Goal: Task Accomplishment & Management: Use online tool/utility

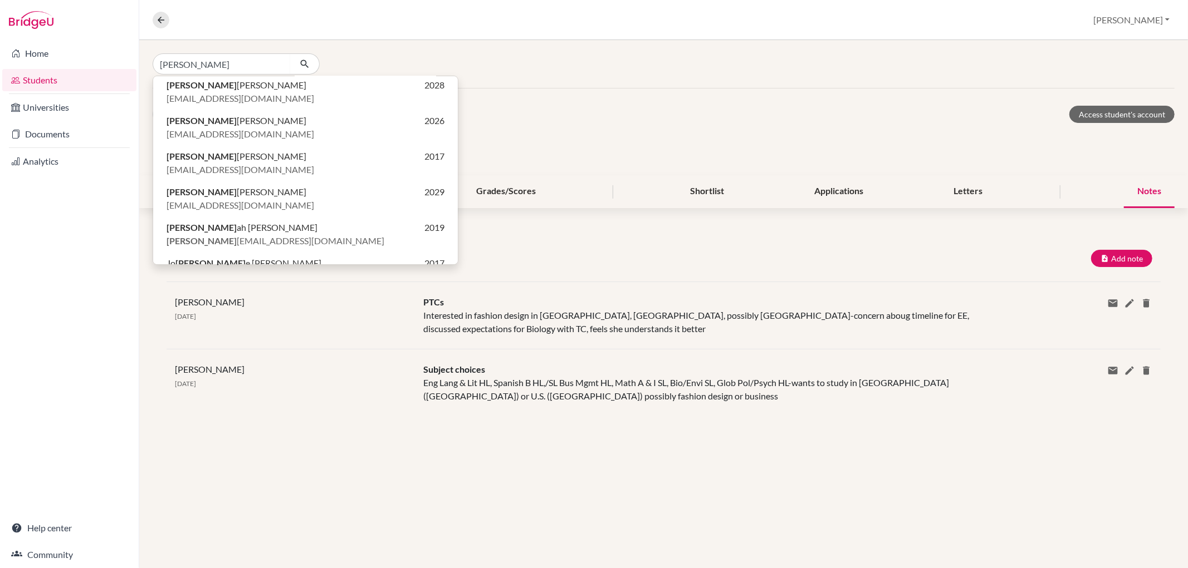
scroll to position [185, 0]
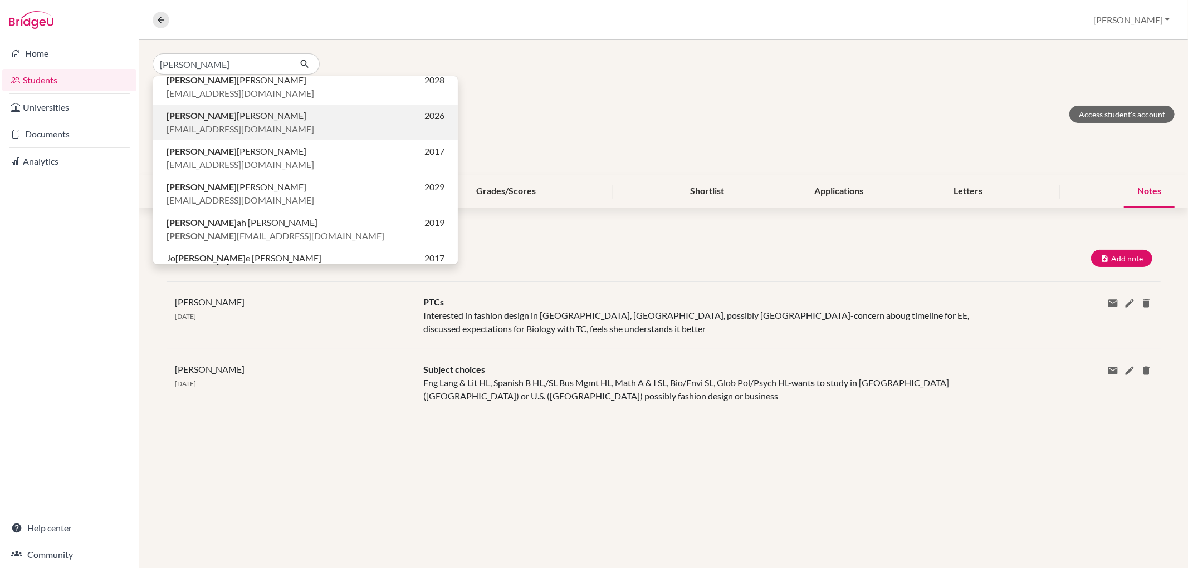
type input "[PERSON_NAME]"
click at [227, 125] on span "[EMAIL_ADDRESS][DOMAIN_NAME]" at bounding box center [240, 128] width 148 height 13
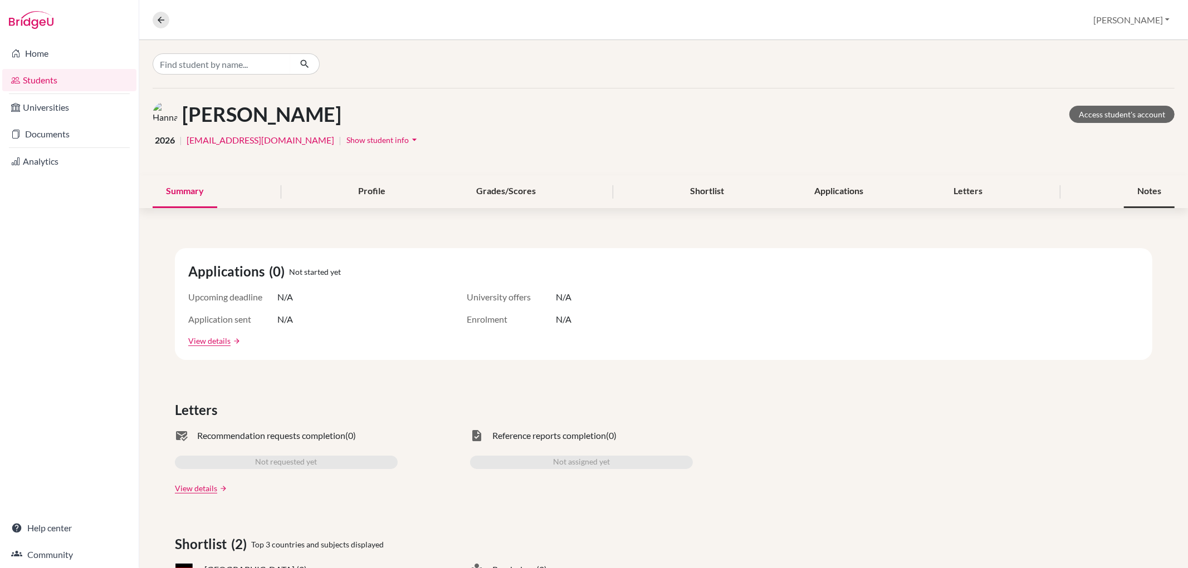
click at [1137, 189] on div "Notes" at bounding box center [1149, 191] width 51 height 33
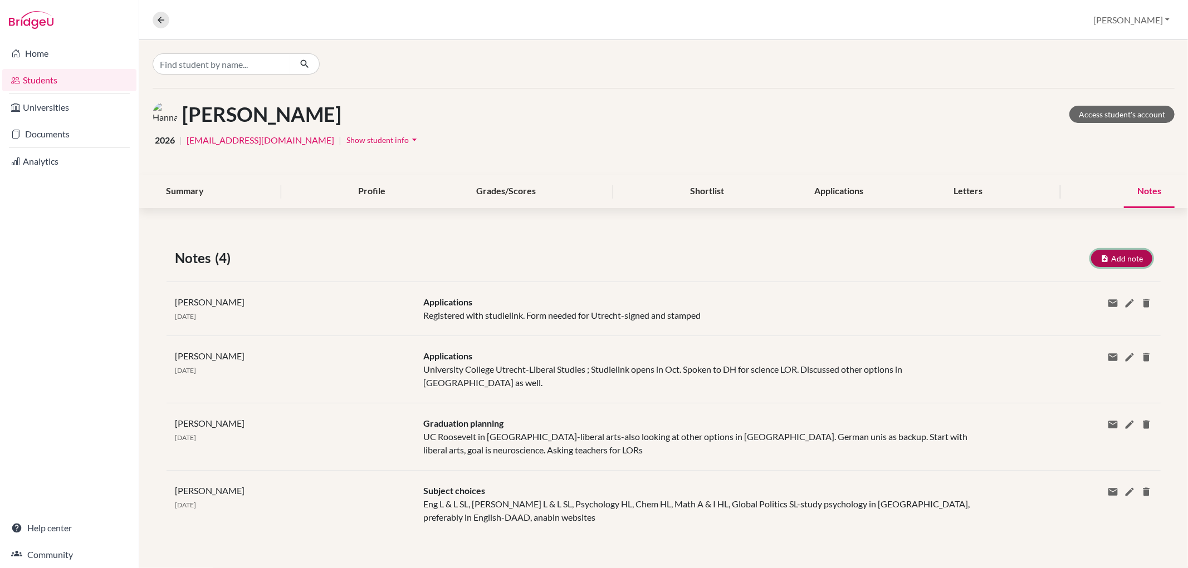
click at [1115, 258] on button "Add note" at bounding box center [1121, 258] width 61 height 17
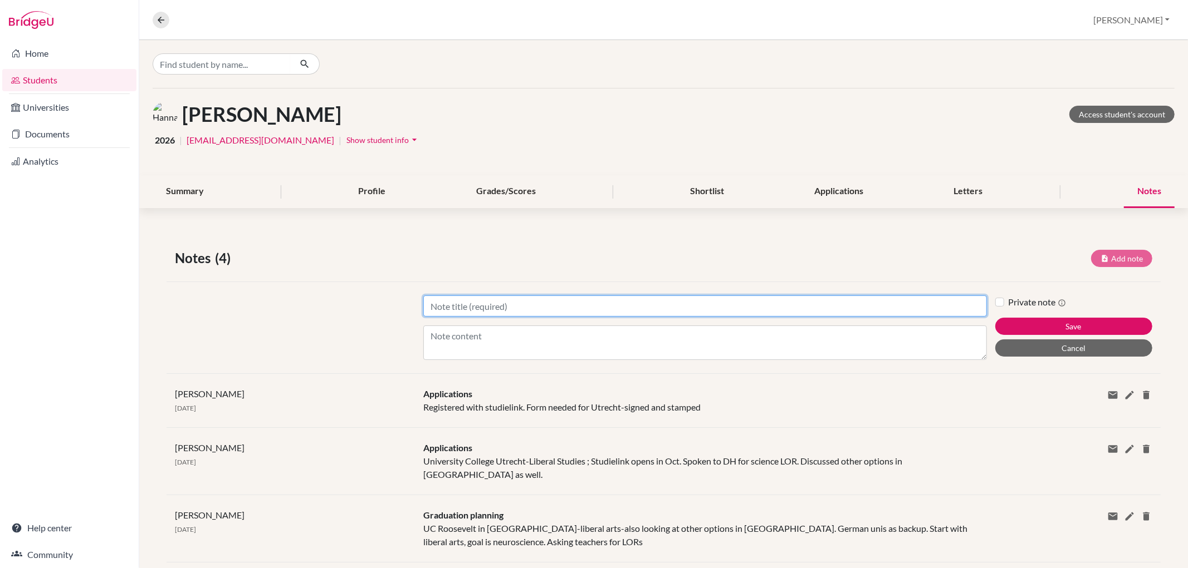
click at [466, 311] on input "Title" at bounding box center [704, 306] width 563 height 21
type input "m"
type input "Netherlands application"
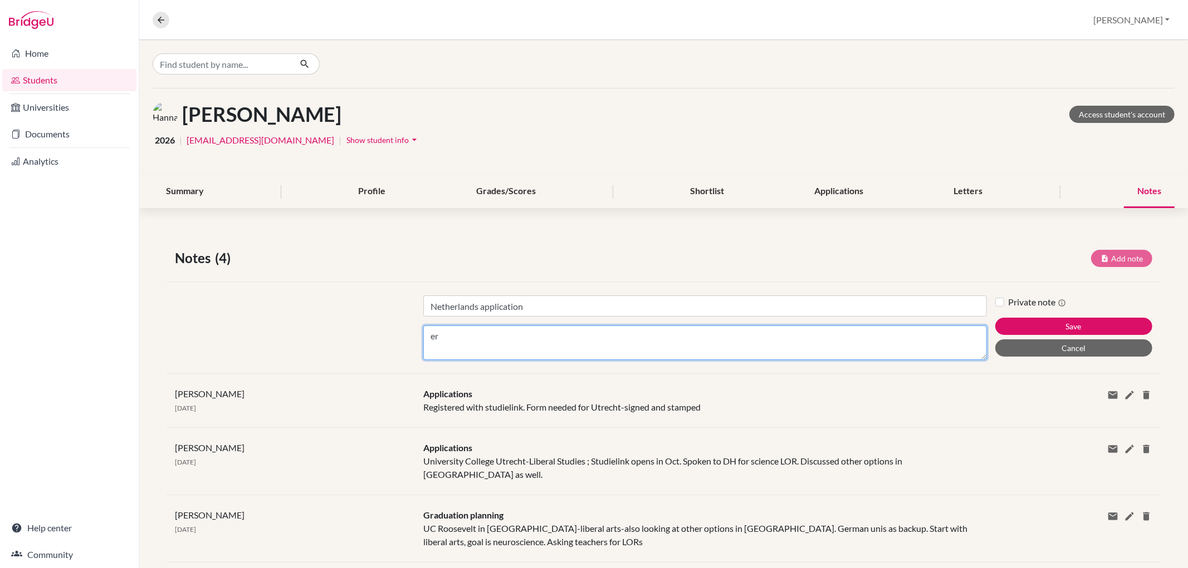
type textarea "e"
type textarea "Reviewed motivation letter for UCU-gave feedback"
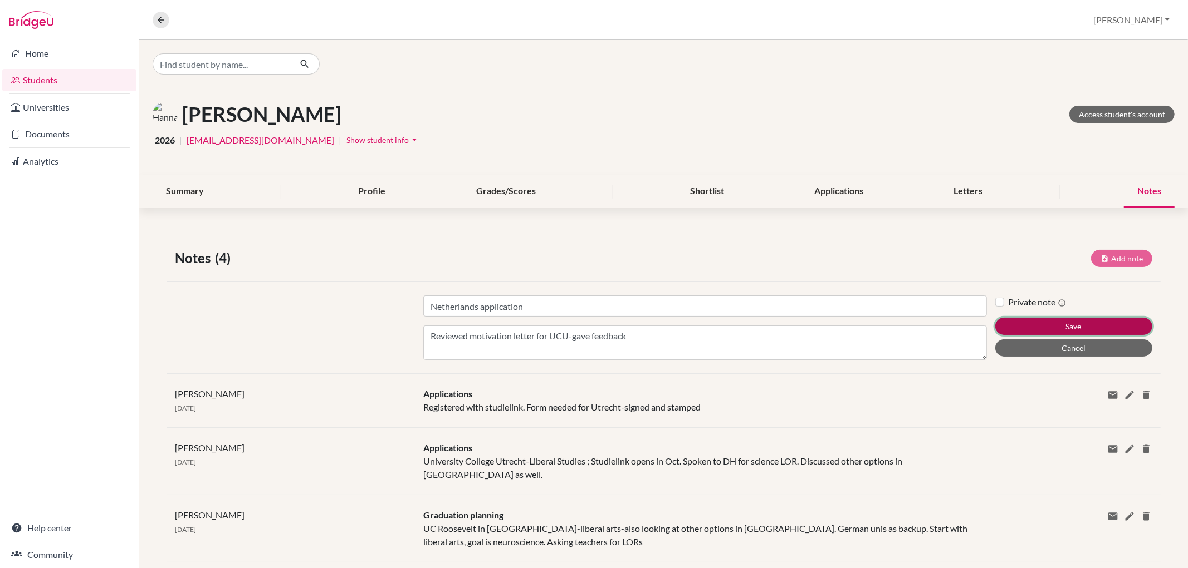
click at [1087, 320] on button "Save" at bounding box center [1073, 326] width 157 height 17
